Goal: Information Seeking & Learning: Learn about a topic

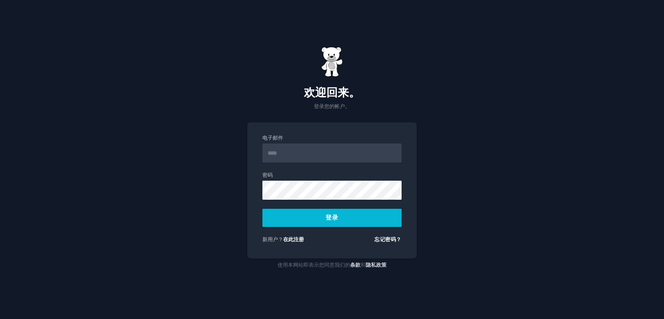
type input "**********"
click at [262, 209] on button "登录" at bounding box center [331, 218] width 139 height 18
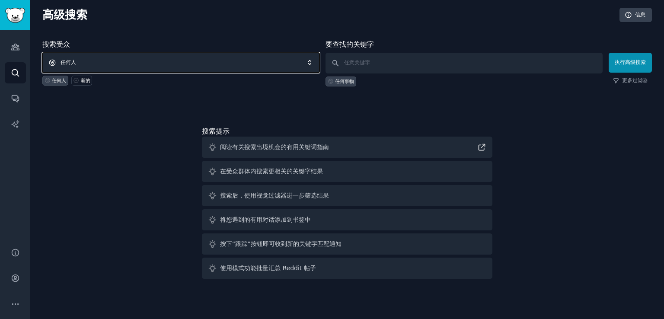
click at [87, 61] on span "任何人" at bounding box center [180, 63] width 277 height 20
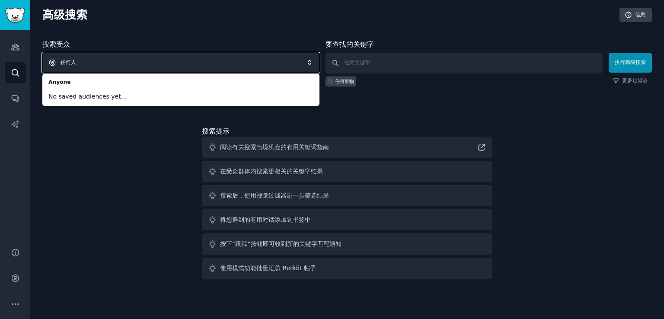
click at [181, 56] on span "任何人" at bounding box center [180, 63] width 277 height 20
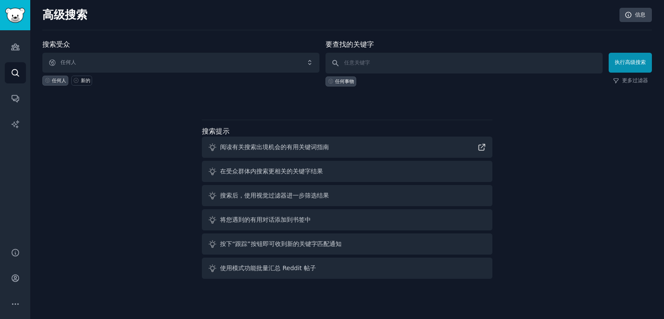
click at [386, 75] on div "任何事物" at bounding box center [464, 80] width 277 height 13
click at [396, 59] on input "text" at bounding box center [464, 63] width 277 height 21
type input "inverter"
click button "执行高级搜索" at bounding box center [630, 63] width 43 height 20
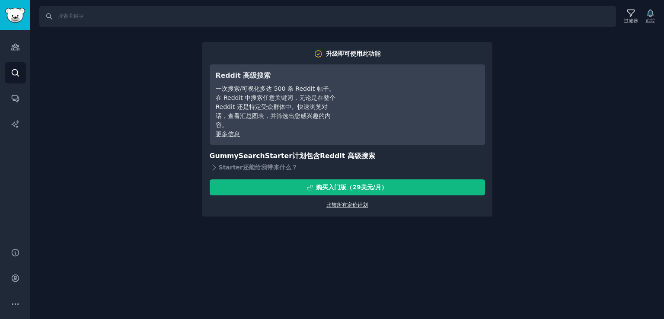
click at [361, 205] on font "比较所有定价计划" at bounding box center [347, 205] width 42 height 6
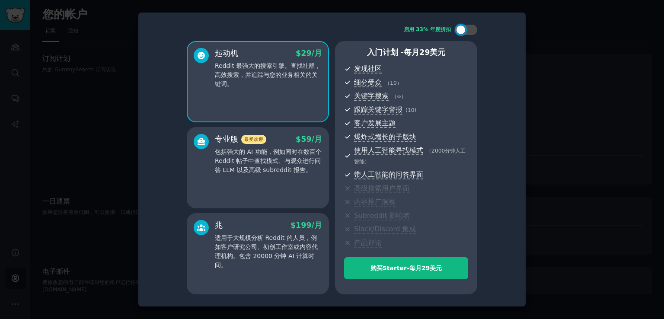
click at [591, 42] on div at bounding box center [332, 159] width 664 height 319
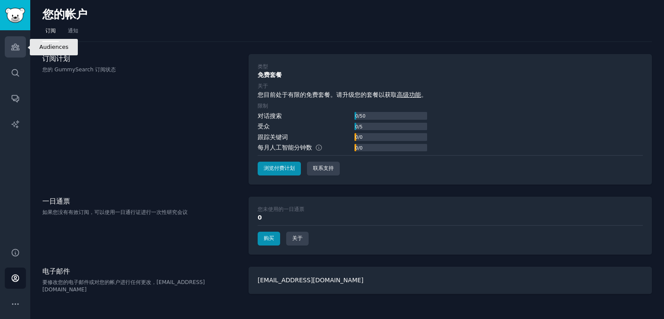
click at [17, 56] on link "受众" at bounding box center [15, 46] width 21 height 21
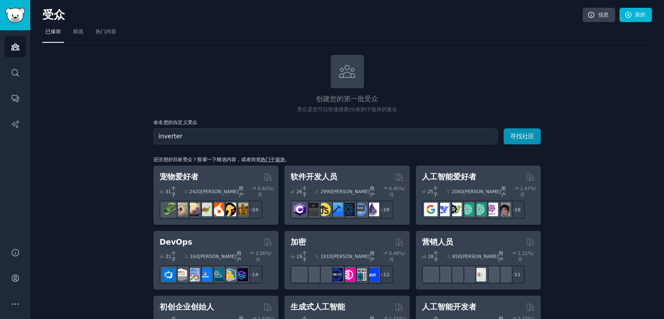
type input "inverter"
click at [504, 128] on button "寻找社区" at bounding box center [522, 136] width 37 height 16
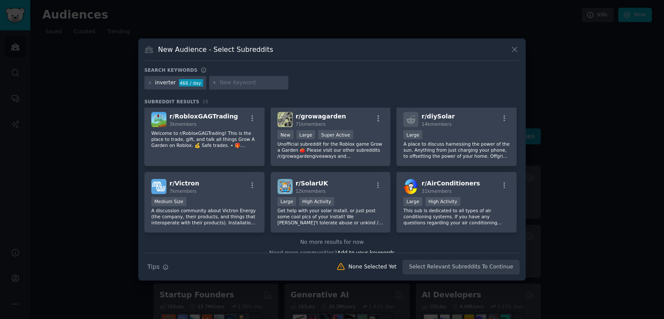
scroll to position [272, 0]
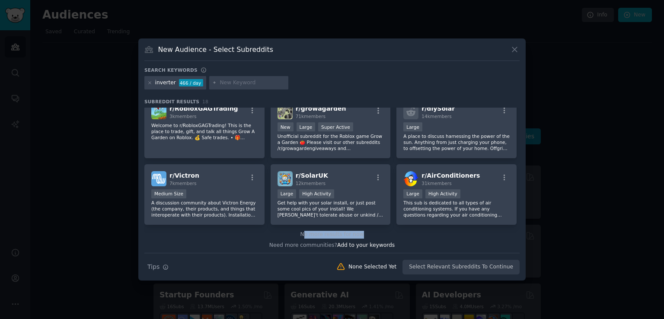
drag, startPoint x: 304, startPoint y: 234, endPoint x: 363, endPoint y: 230, distance: 59.8
click at [363, 231] on div "No more results for now" at bounding box center [331, 235] width 375 height 8
click at [319, 251] on div "No more results for now Need more communities? Add to your keywords" at bounding box center [331, 240] width 375 height 30
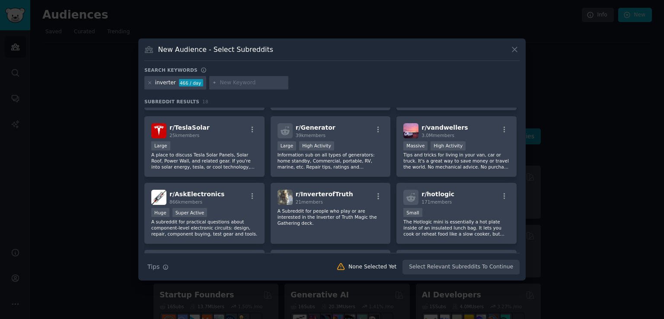
scroll to position [43, 0]
